Goal: Task Accomplishment & Management: Manage account settings

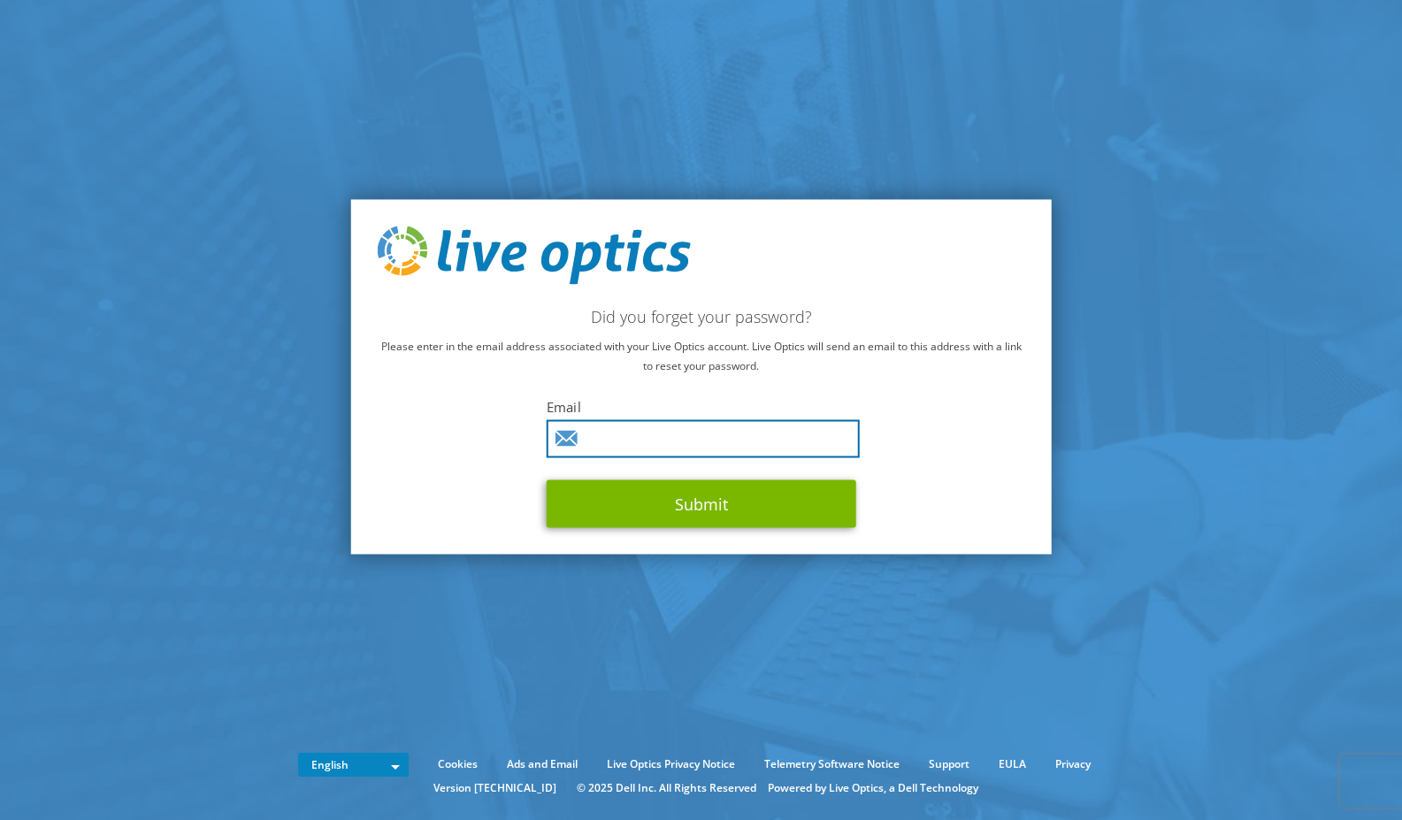
click at [649, 438] on input "text" at bounding box center [702, 438] width 313 height 38
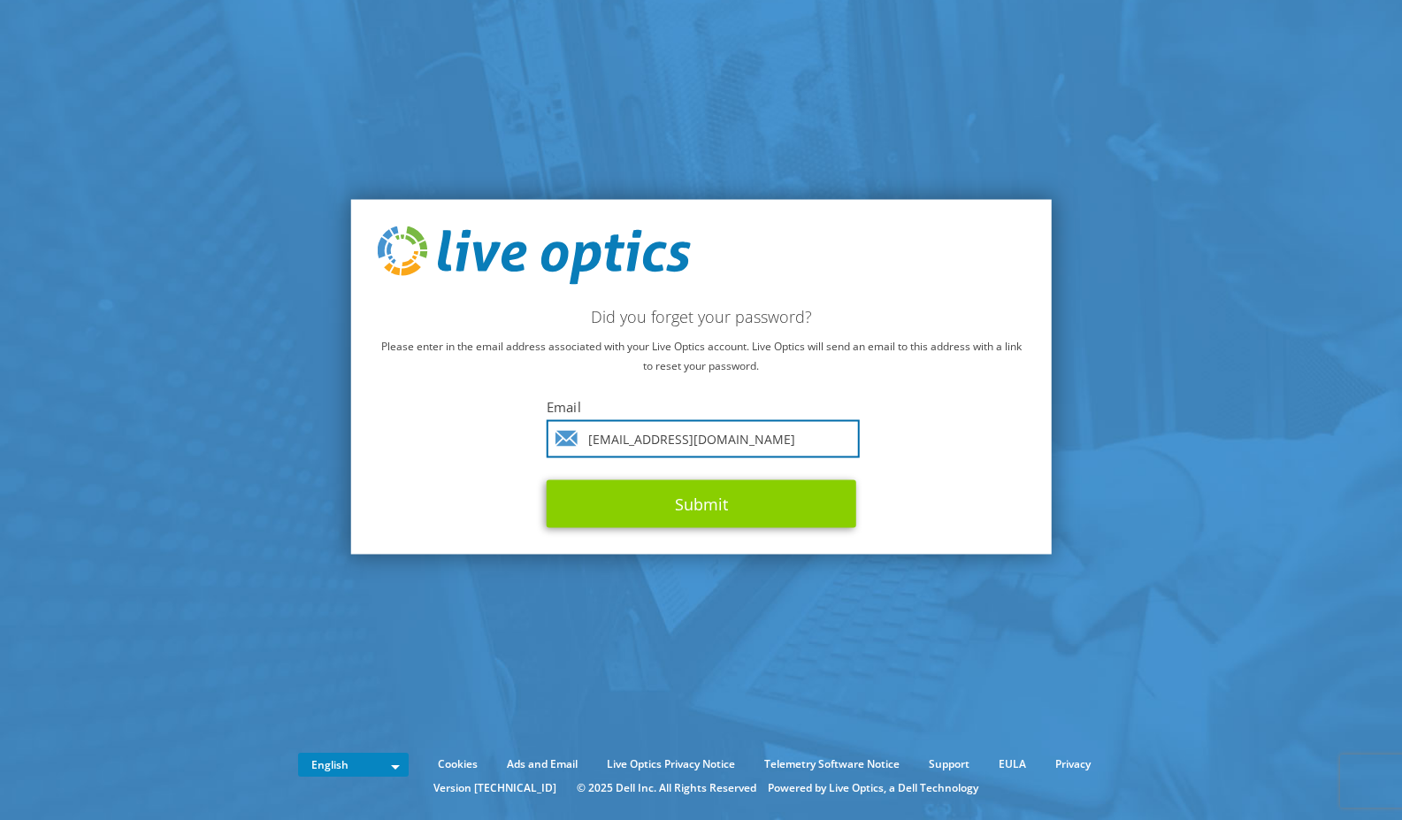
type input "psilva@pickeringfirm.com"
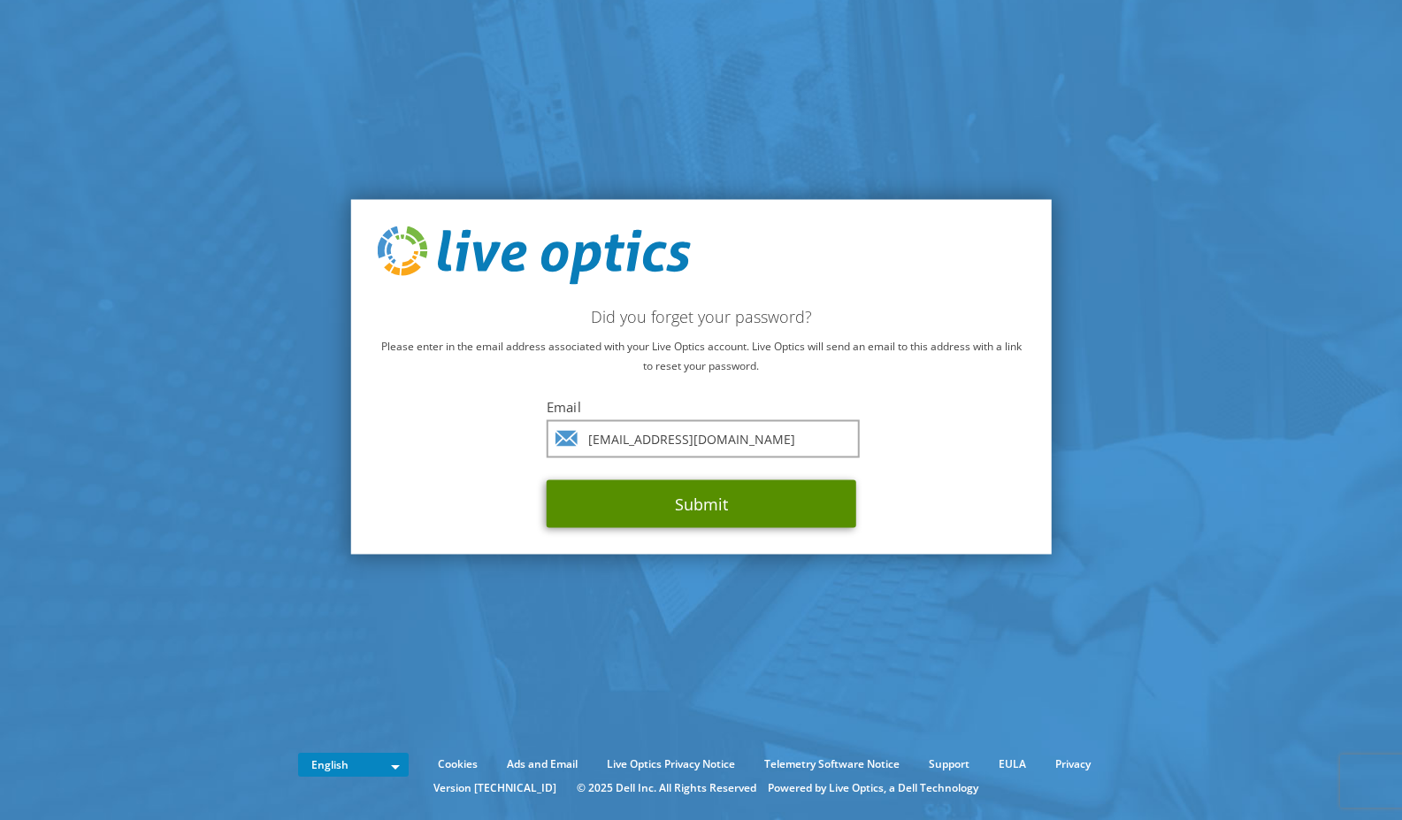
click at [668, 485] on button "Submit" at bounding box center [700, 503] width 309 height 48
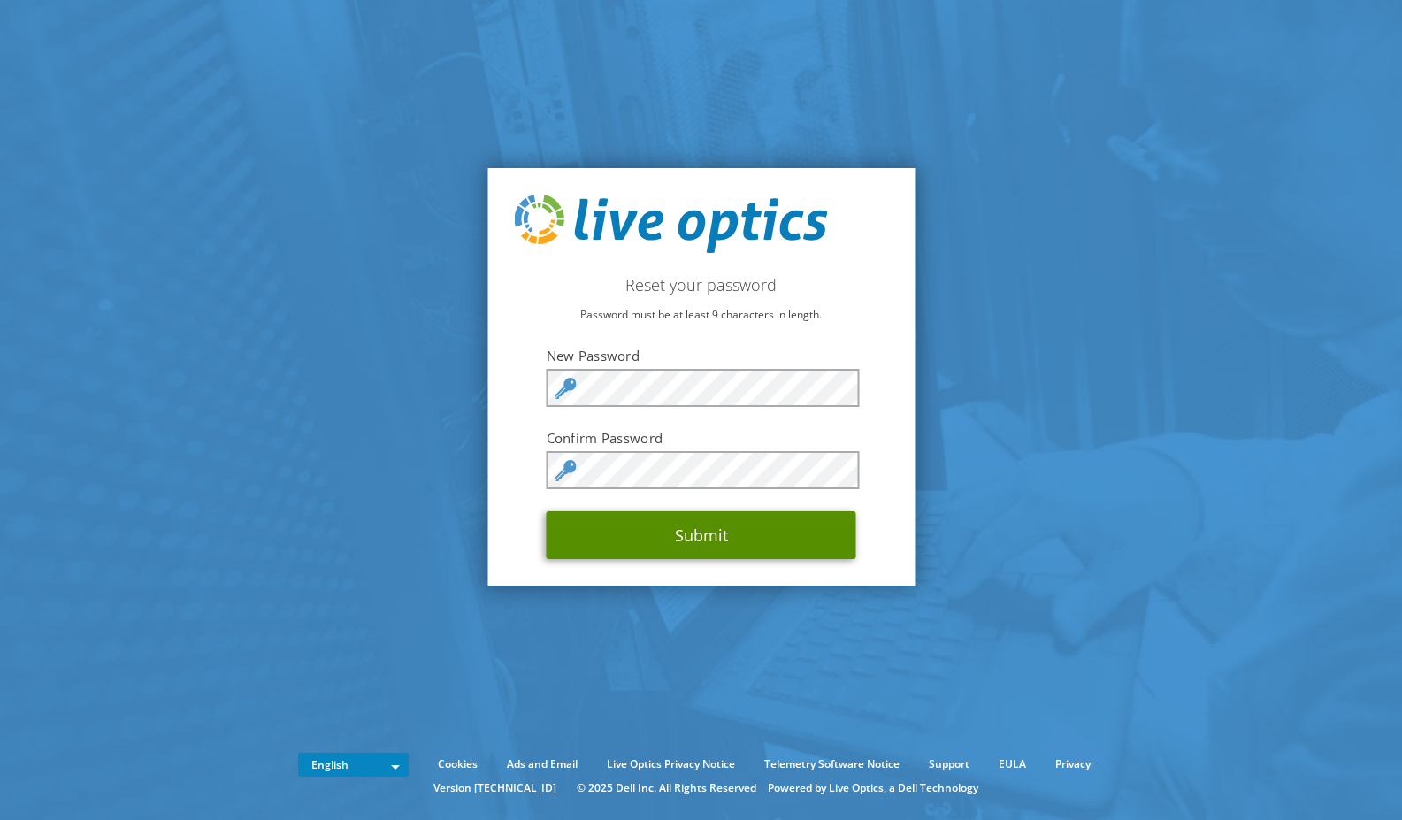
click at [688, 532] on button "Submit" at bounding box center [700, 535] width 309 height 48
